Goal: Information Seeking & Learning: Learn about a topic

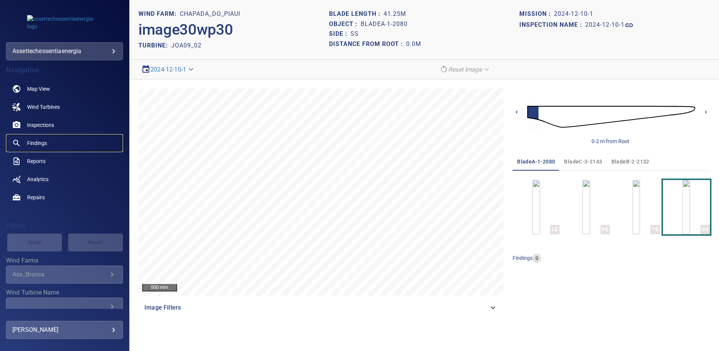
click at [42, 142] on span "Findings" at bounding box center [37, 143] width 20 height 8
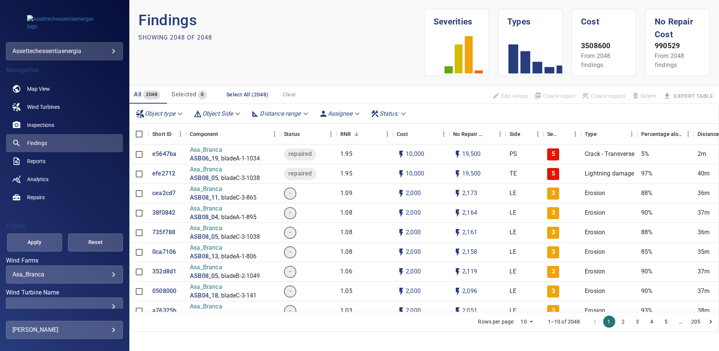
click at [109, 302] on div "​ ​" at bounding box center [64, 306] width 117 height 18
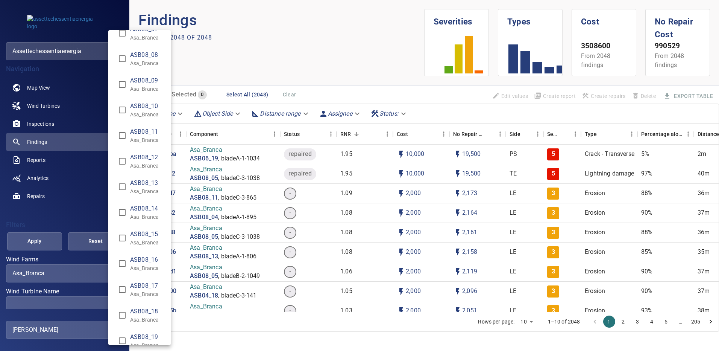
scroll to position [2250, 0]
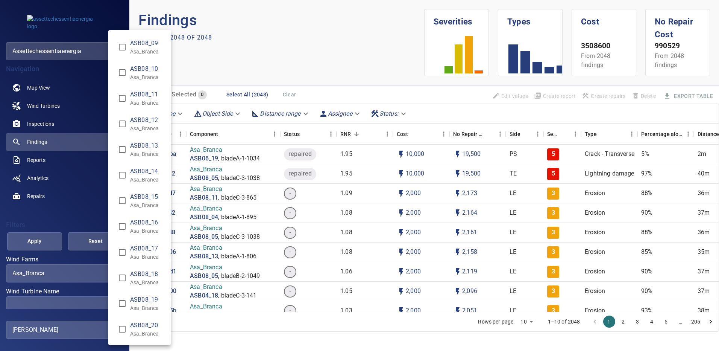
type input "**********"
click at [41, 237] on div "Wind Turbine Name" at bounding box center [359, 175] width 719 height 351
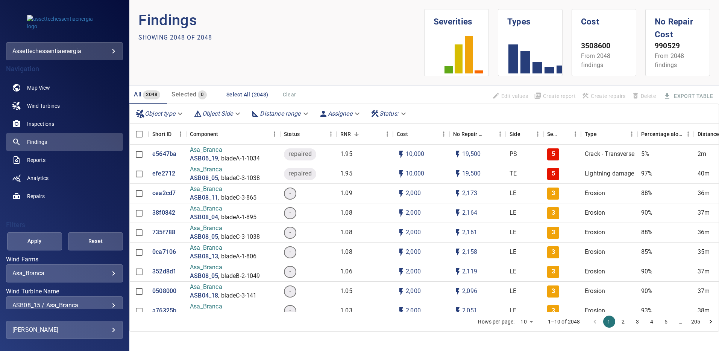
click at [41, 237] on span "Apply" at bounding box center [35, 240] width 36 height 9
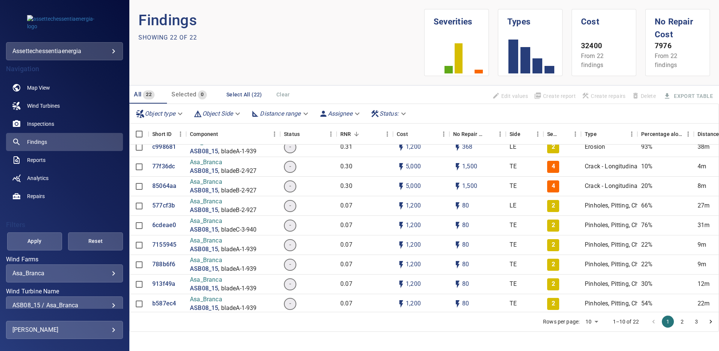
scroll to position [150, 0]
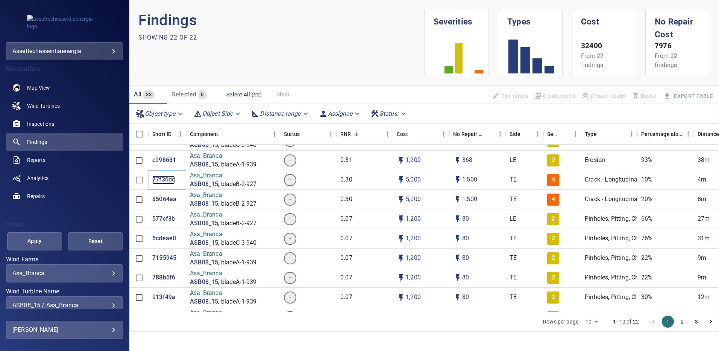
click at [163, 178] on p "77f36dc" at bounding box center [163, 179] width 23 height 9
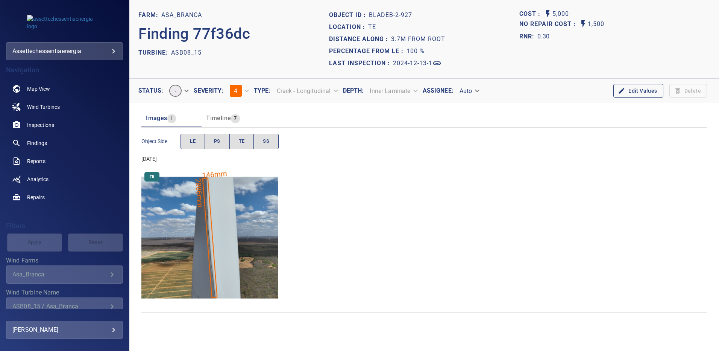
click at [193, 217] on img "Asa_Branca/ASB08_15/2024-12-13-1/2024-12-13-2/image105wp105.jpg" at bounding box center [209, 237] width 137 height 137
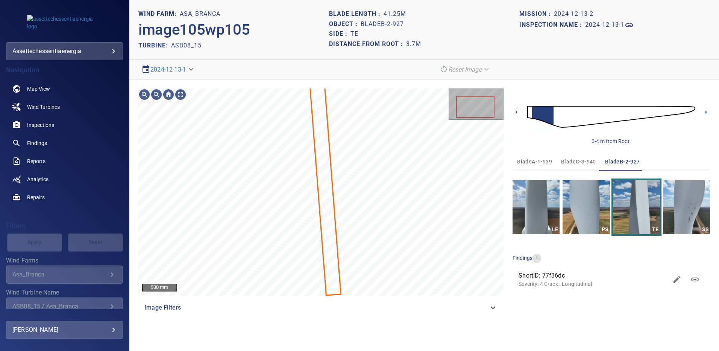
click at [518, 110] on icon at bounding box center [517, 112] width 8 height 8
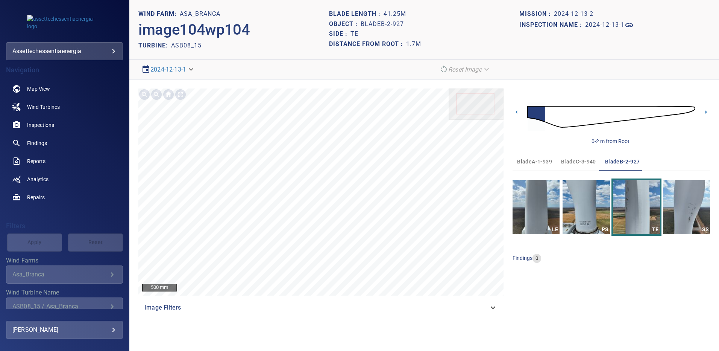
click at [371, 317] on div "500 mm Image Filters 0-2 m from Root bladeA-1-939 bladeC-3-940 bladeB-2-927 LE …" at bounding box center [424, 202] width 590 height 246
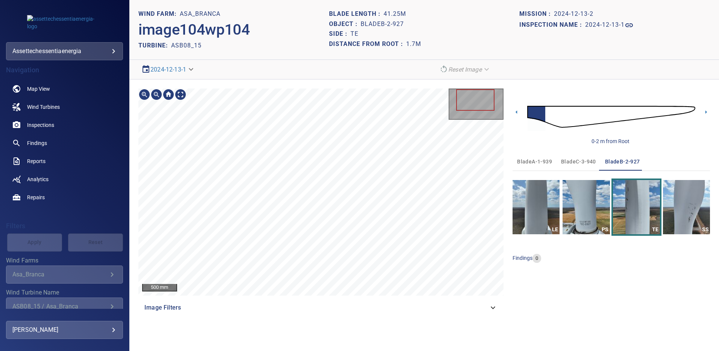
click at [702, 112] on div "0-2 m from Root" at bounding box center [611, 116] width 197 height 56
click at [705, 112] on icon at bounding box center [706, 112] width 8 height 8
